Goal: Understand process/instructions

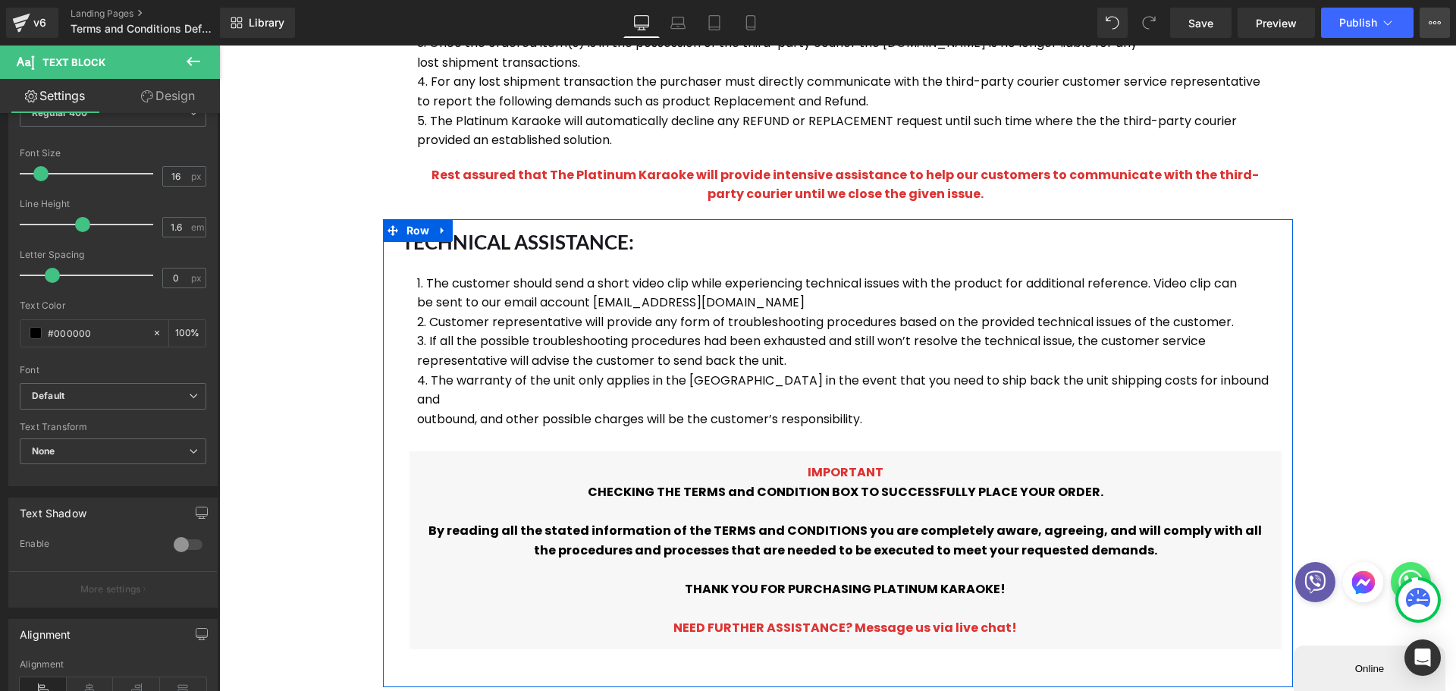
scroll to position [3186, 0]
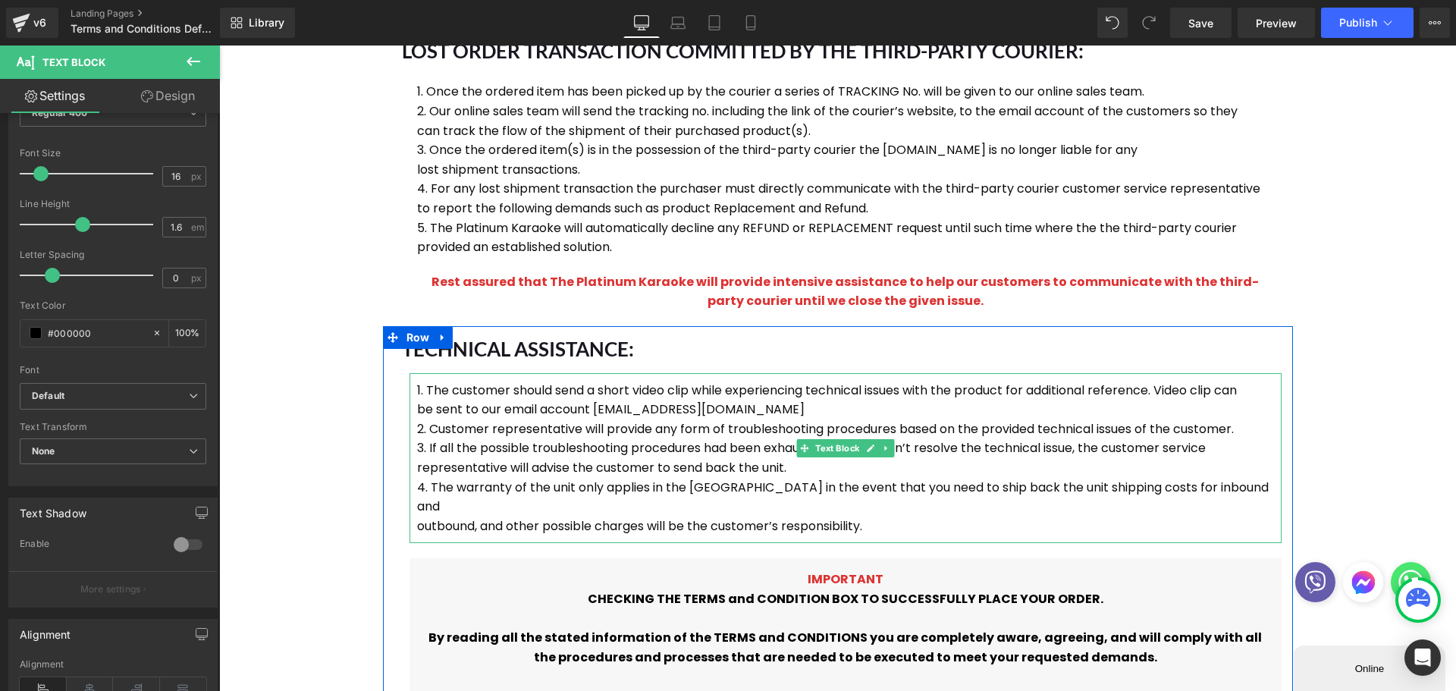
click at [573, 381] on li "The customer should send a short video clip while experiencing technical issues…" at bounding box center [845, 400] width 857 height 39
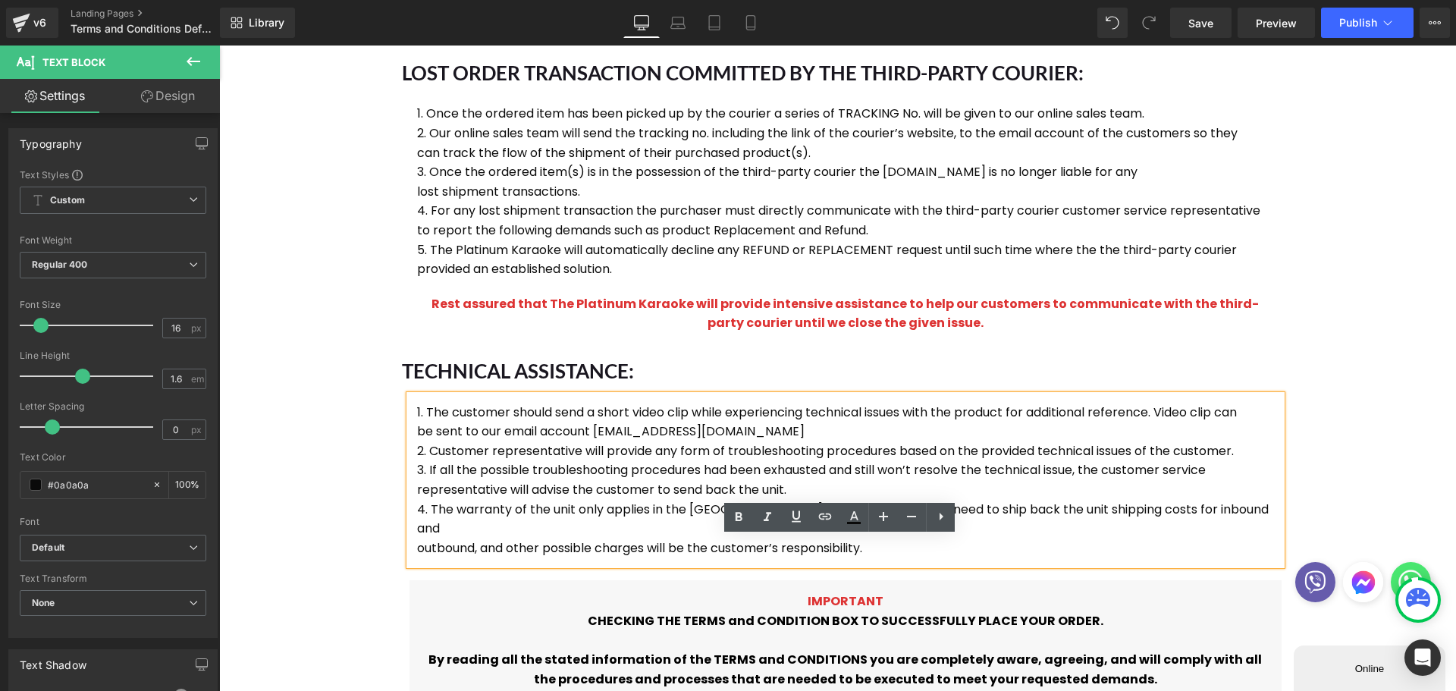
scroll to position [2958, 0]
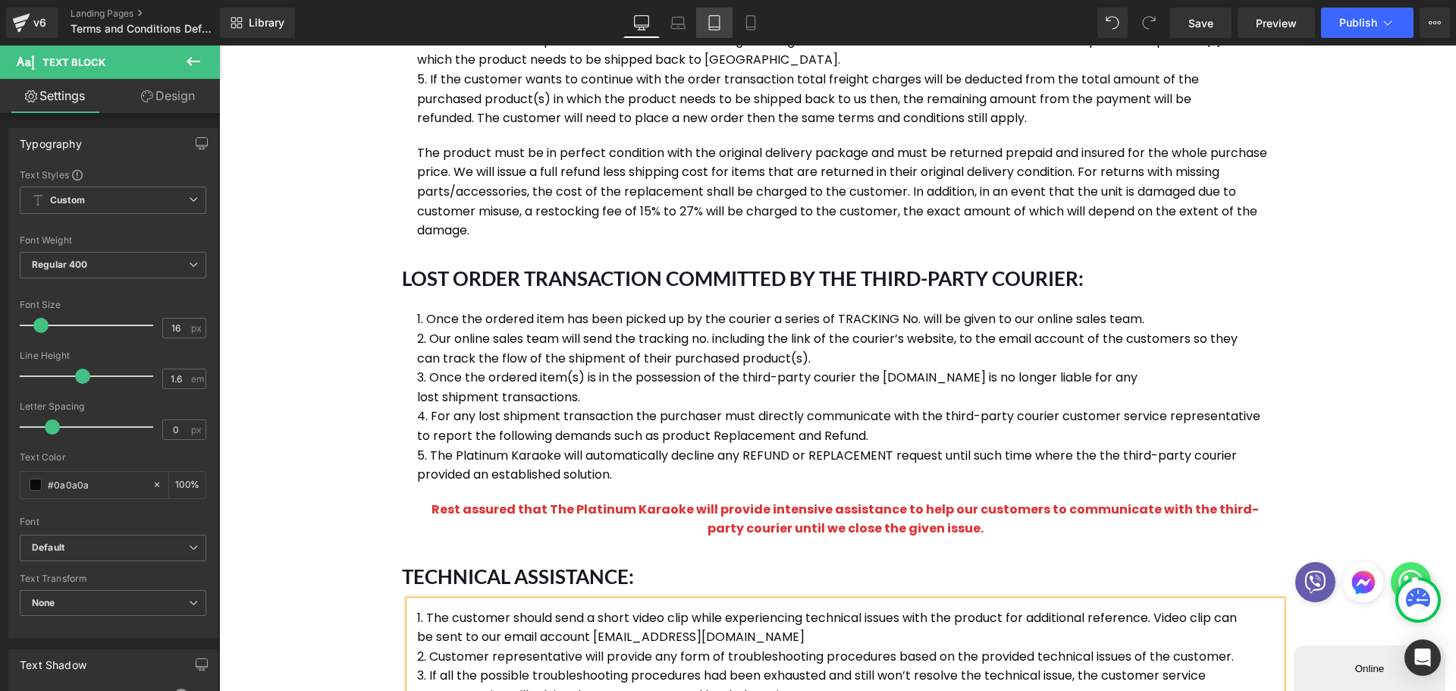
click at [718, 30] on link "Tablet" at bounding box center [714, 23] width 36 height 30
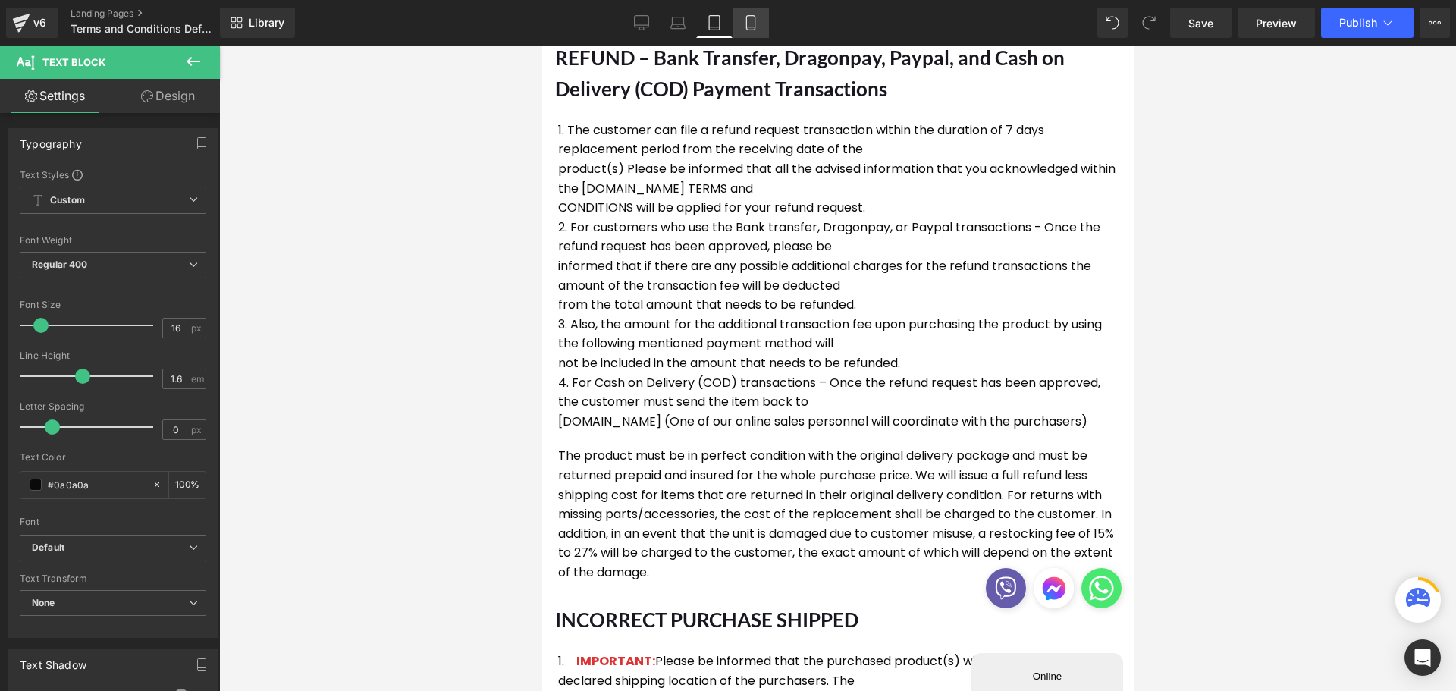
scroll to position [79, 569]
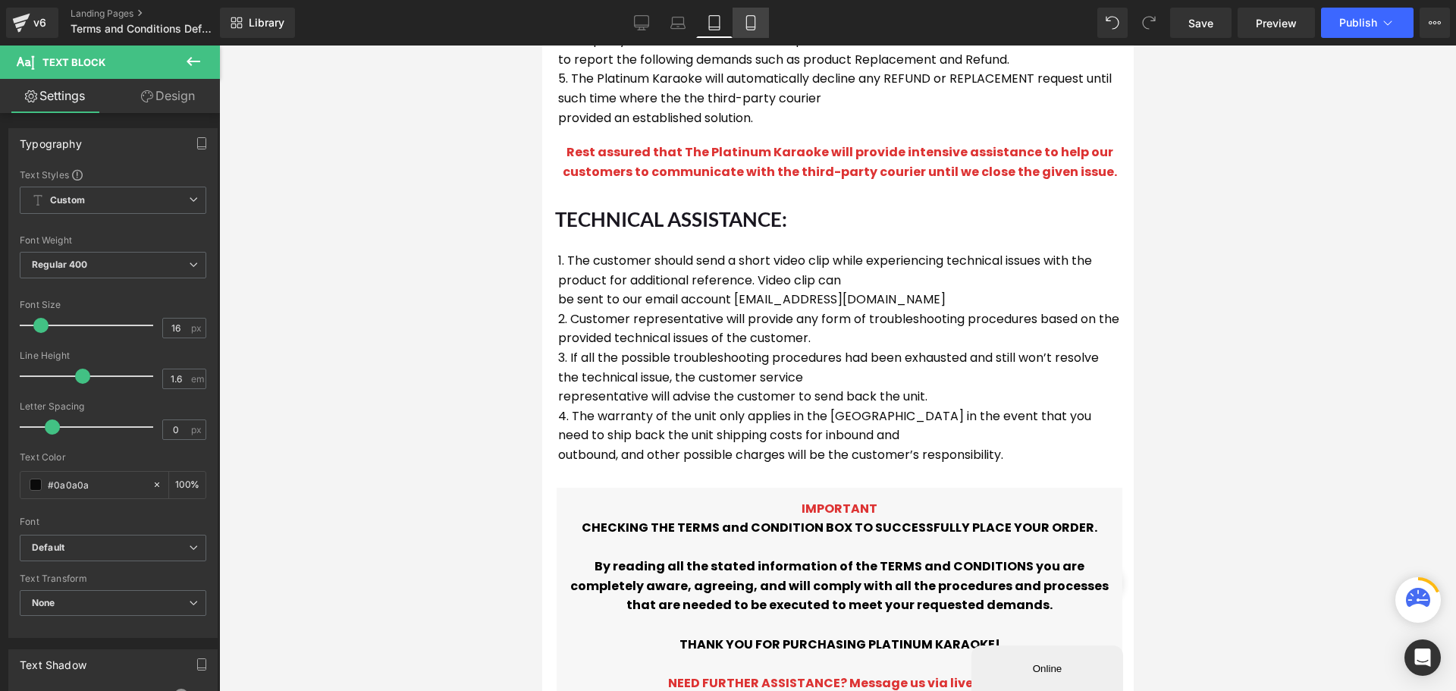
click at [750, 25] on icon at bounding box center [750, 22] width 15 height 15
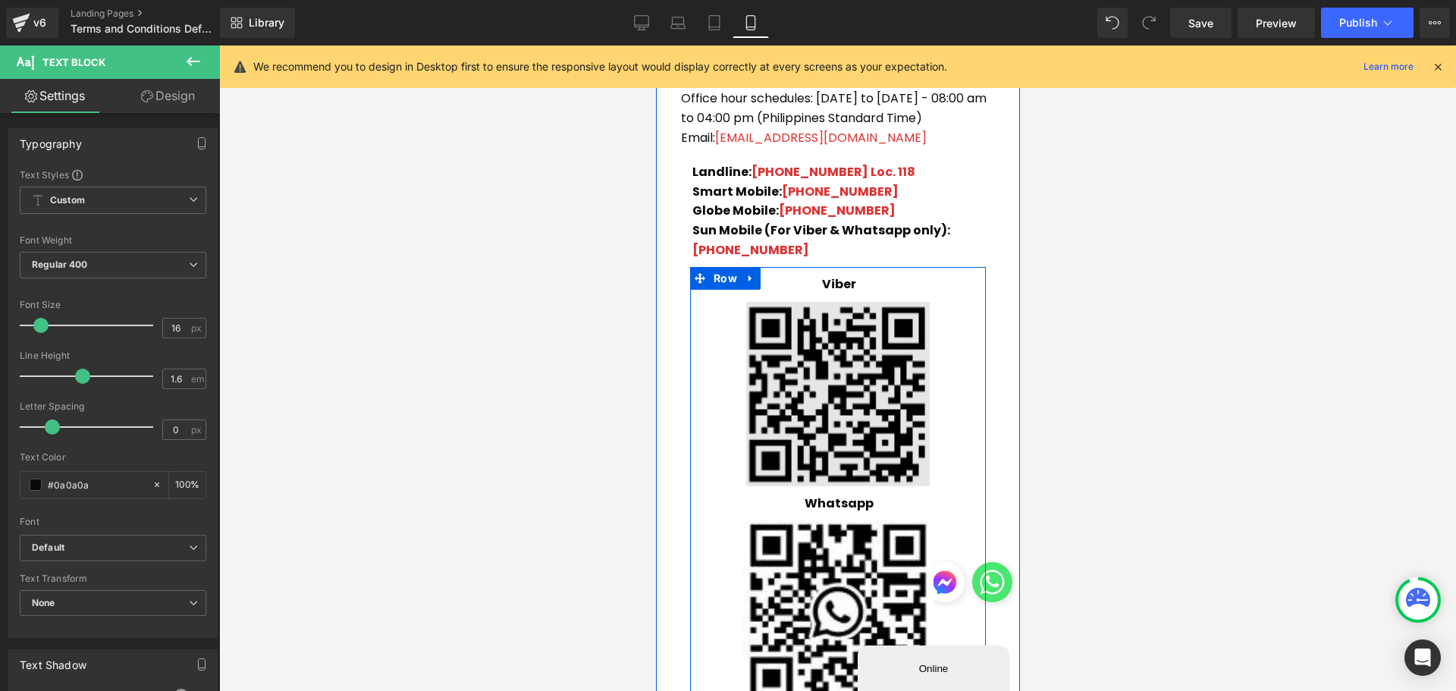
scroll to position [3564, 0]
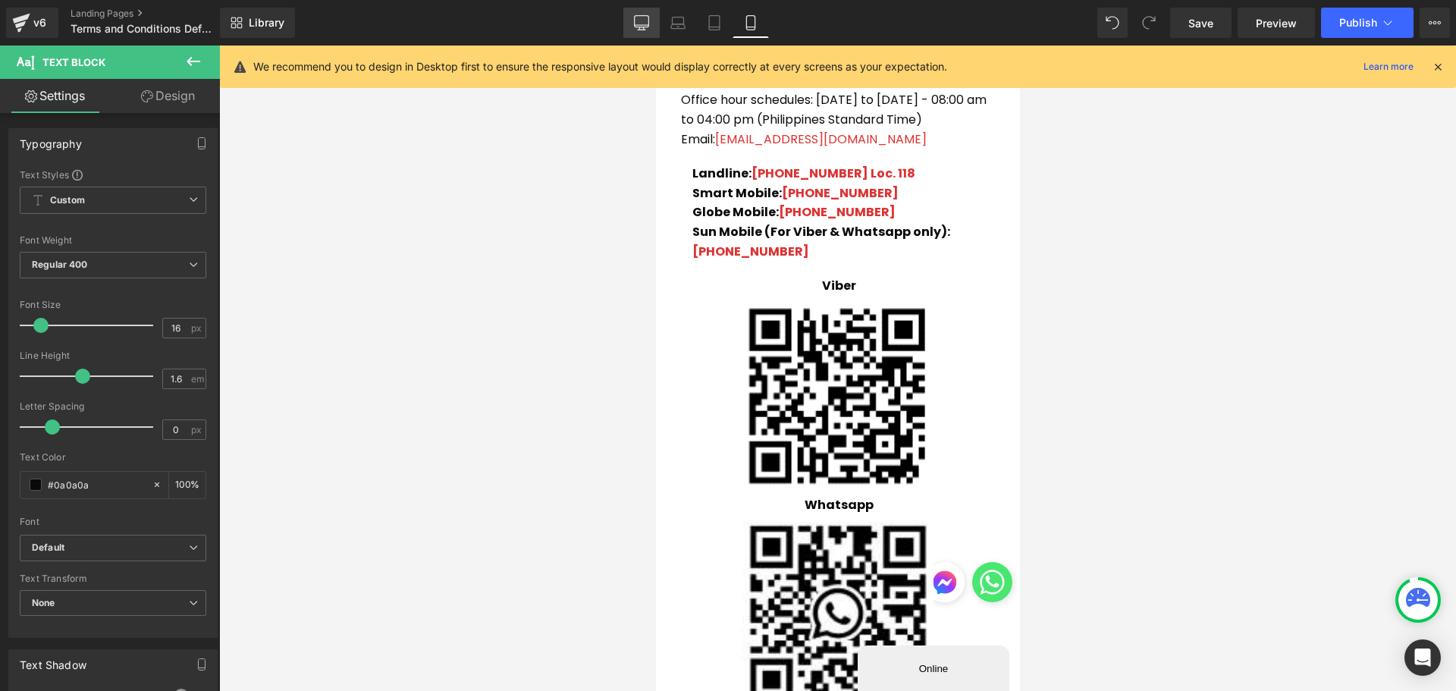
click at [658, 27] on link "Desktop" at bounding box center [642, 23] width 36 height 30
type input "100"
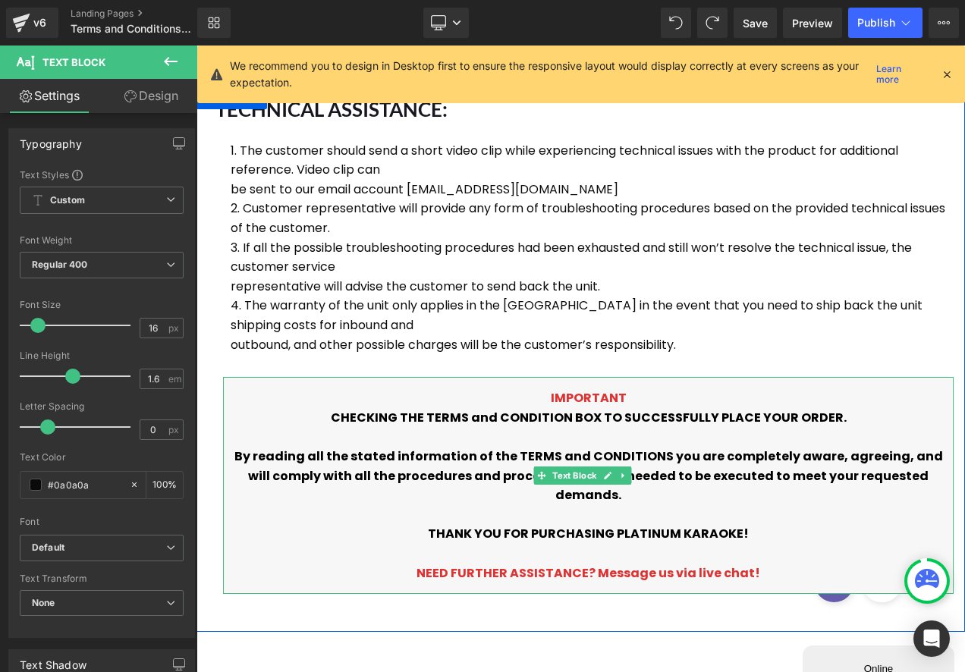
scroll to position [4343, 0]
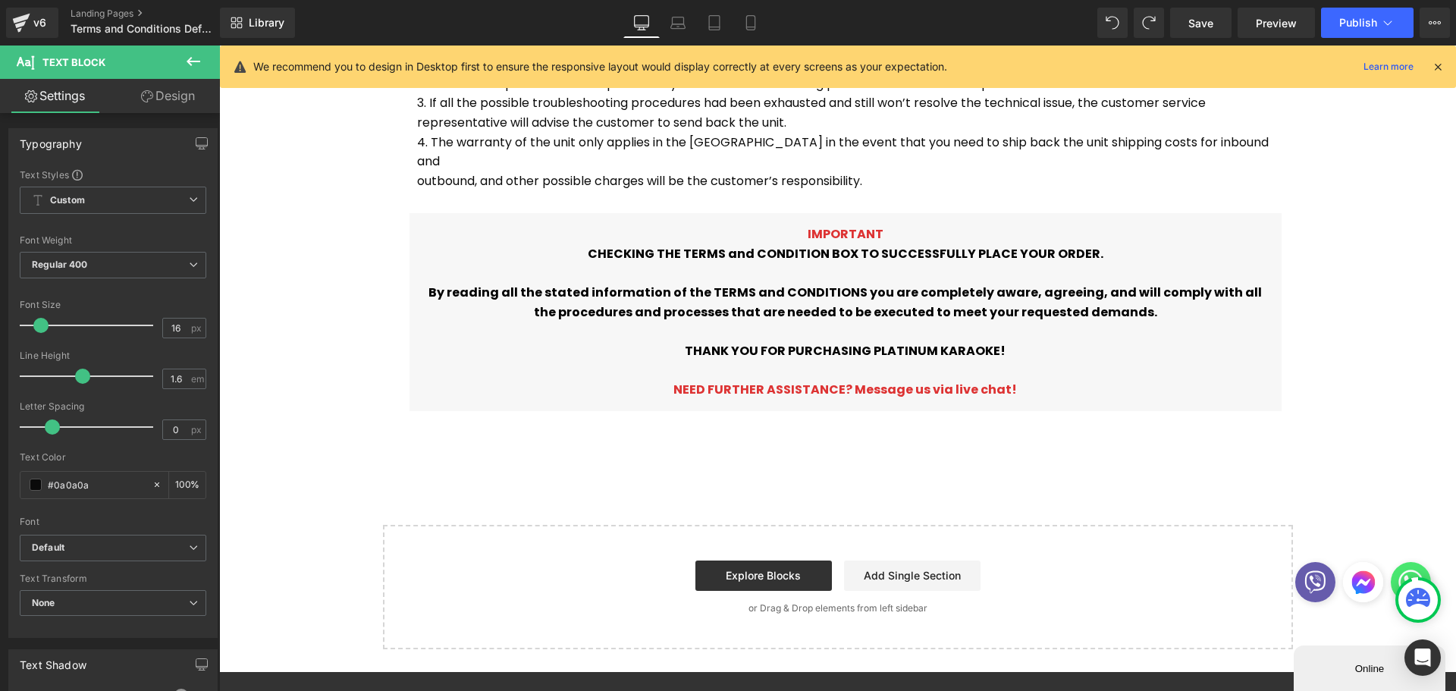
scroll to position [49, 1214]
